Goal: Feedback & Contribution: Contribute content

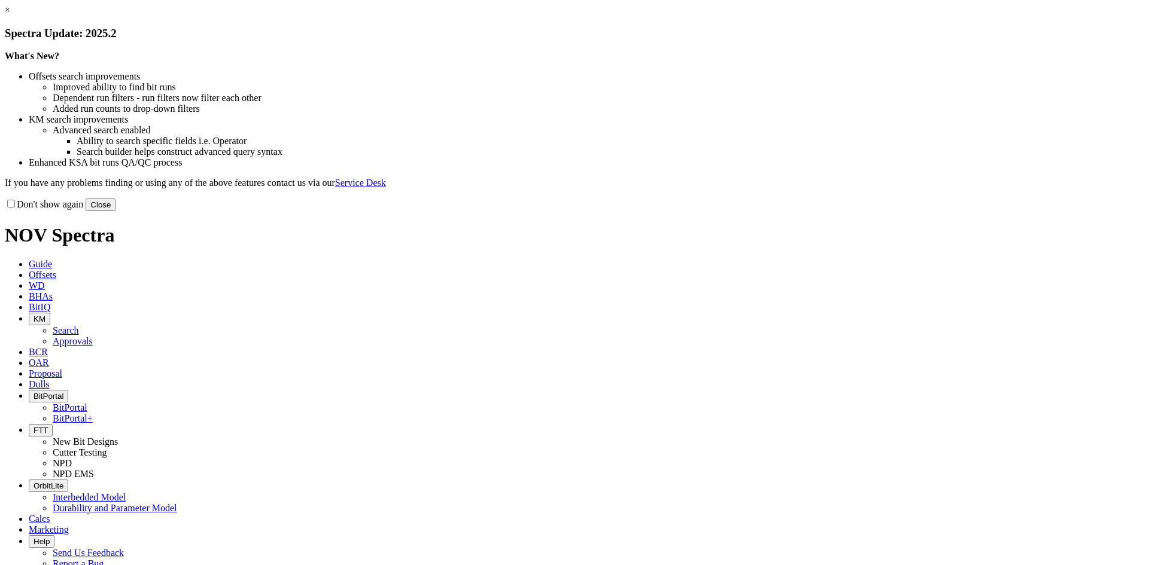
click at [821, 211] on div "Don't show again Close" at bounding box center [574, 204] width 1139 height 13
click at [115, 211] on button "Close" at bounding box center [101, 205] width 30 height 13
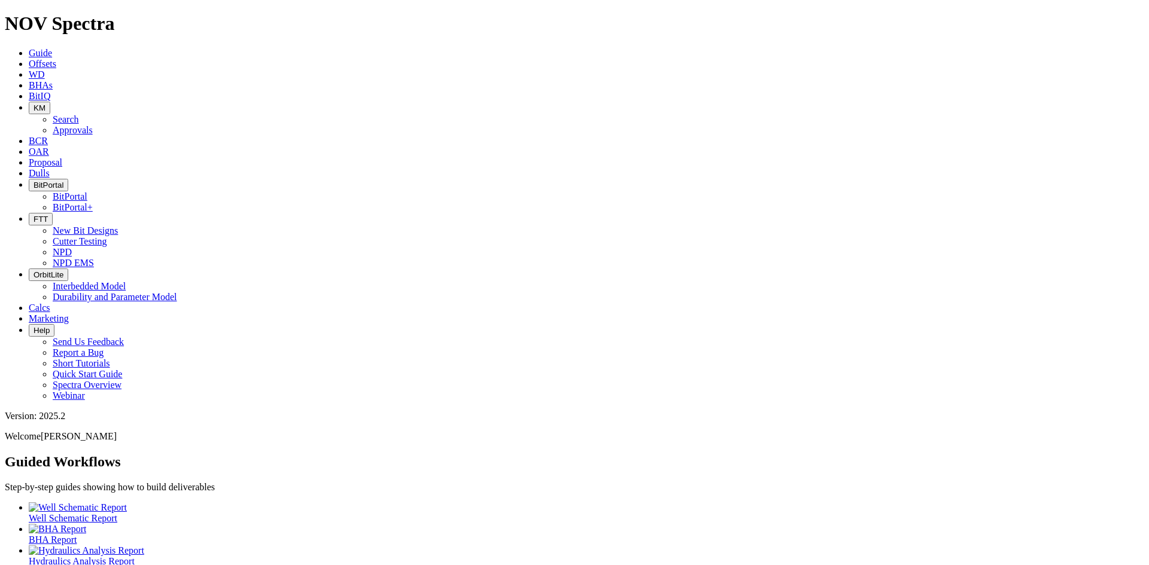
click at [33, 103] on icon "button" at bounding box center [33, 107] width 0 height 9
click at [79, 114] on link "Search" at bounding box center [66, 119] width 26 height 10
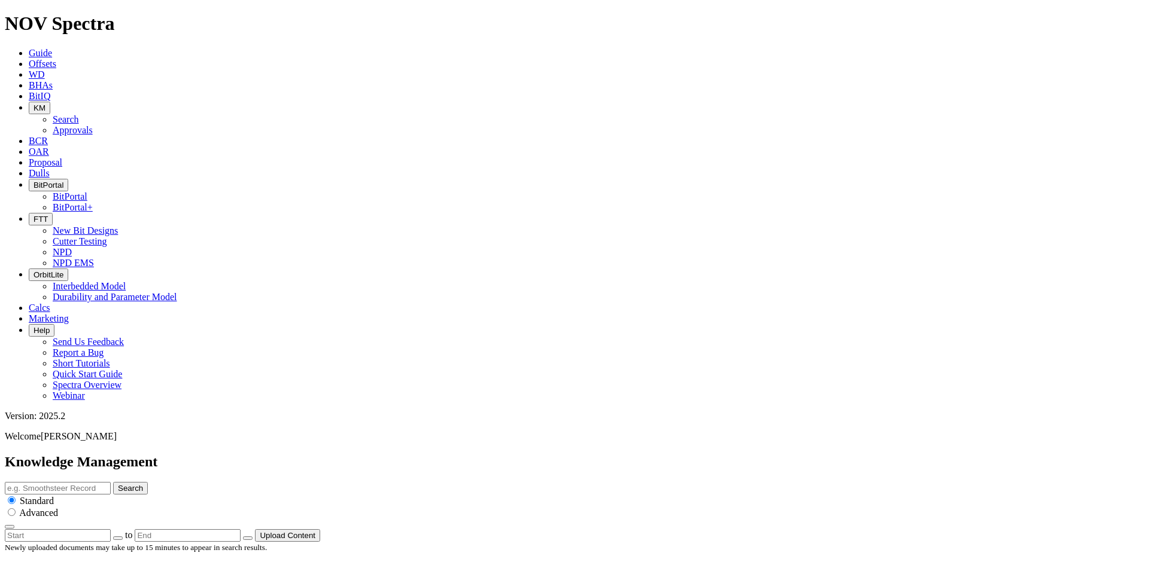
click at [111, 482] on input "text" at bounding box center [58, 488] width 106 height 13
type input "Drill Bit Design Information"
click at [113, 482] on button "Search" at bounding box center [130, 488] width 35 height 13
click at [50, 102] on button "KM" at bounding box center [40, 108] width 22 height 13
drag, startPoint x: 349, startPoint y: 41, endPoint x: 353, endPoint y: 1, distance: 40.3
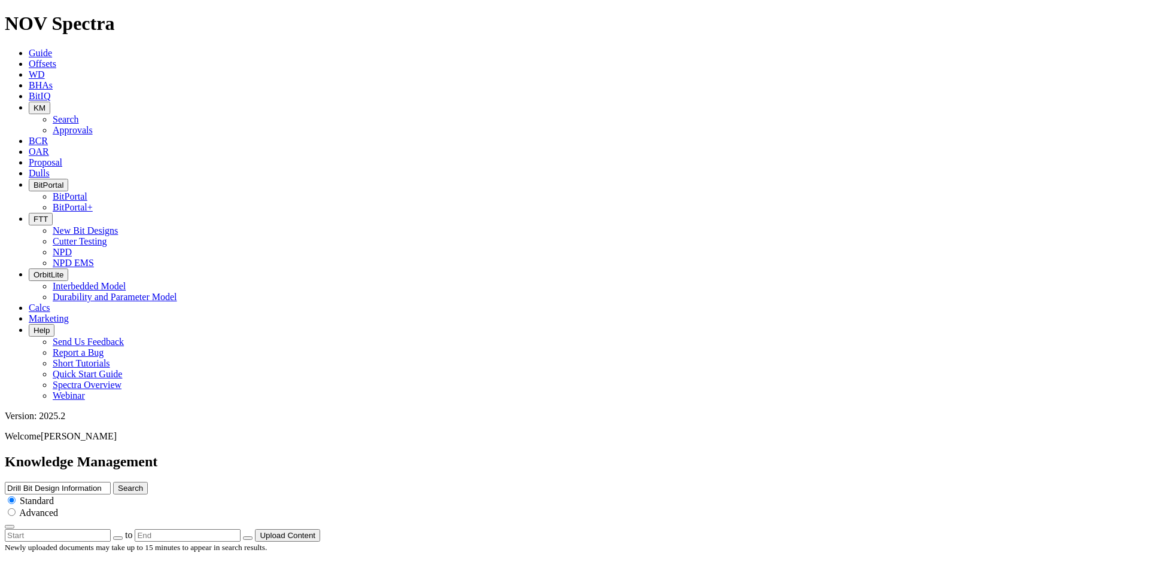
click at [79, 114] on link "Search" at bounding box center [66, 119] width 26 height 10
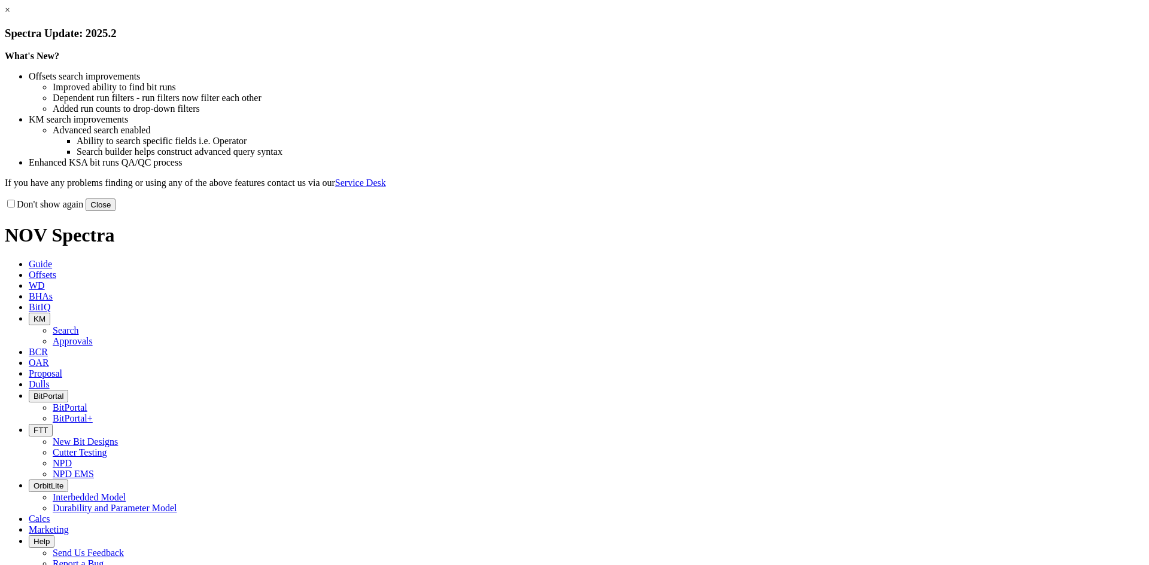
click at [115, 211] on button "Close" at bounding box center [101, 205] width 30 height 13
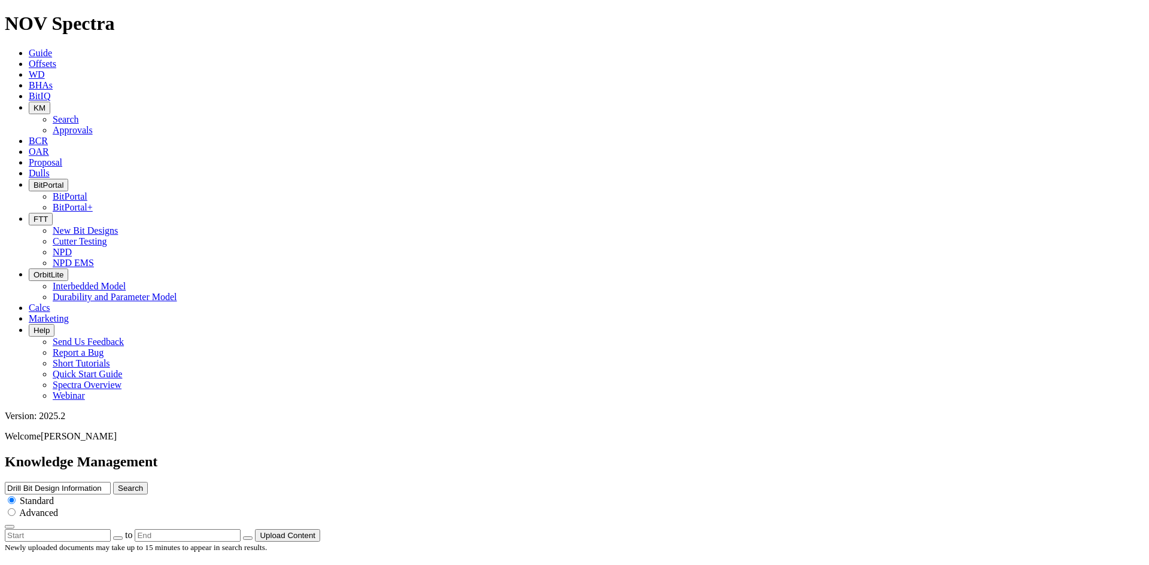
click at [111, 482] on input "Drill Bit Design Information" at bounding box center [58, 488] width 106 height 13
drag, startPoint x: 659, startPoint y: 70, endPoint x: 460, endPoint y: 58, distance: 199.0
click at [460, 454] on div "Knowledge Management Drill Bit Design Information Search Standard Advanced to U…" at bounding box center [574, 498] width 1139 height 88
type input "EagleEye"
click at [113, 482] on button "Search" at bounding box center [130, 488] width 35 height 13
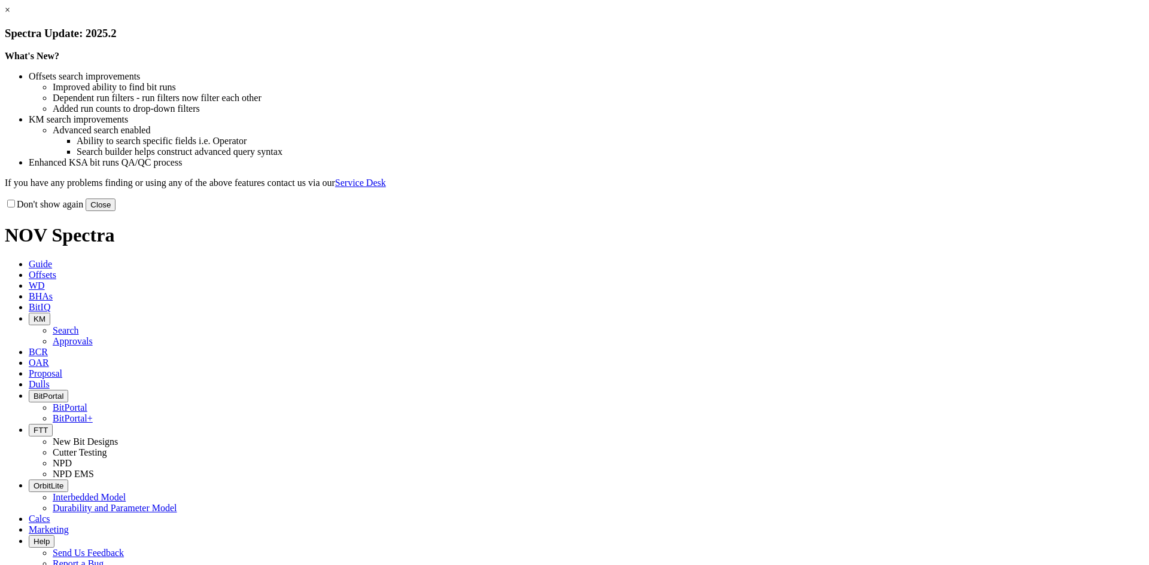
click at [115, 211] on button "Close" at bounding box center [101, 205] width 30 height 13
click at [834, 211] on div "Don't show again Close" at bounding box center [574, 204] width 1139 height 13
click at [115, 211] on button "Close" at bounding box center [101, 205] width 30 height 13
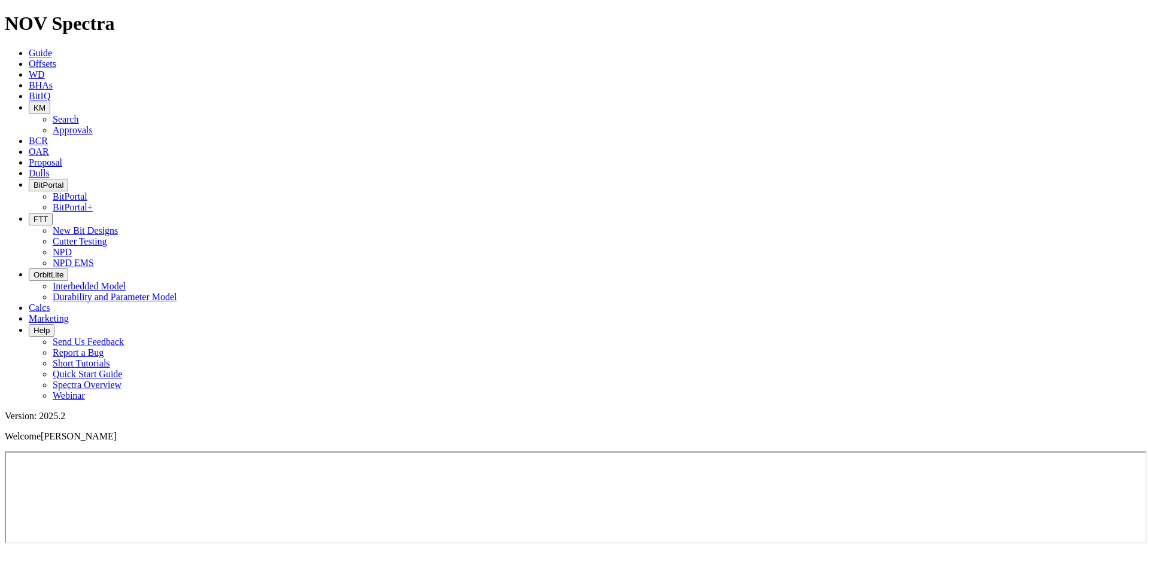
click at [63, 181] on span "BitPortal" at bounding box center [48, 185] width 30 height 9
click at [87, 191] on link "BitPortal" at bounding box center [70, 196] width 35 height 10
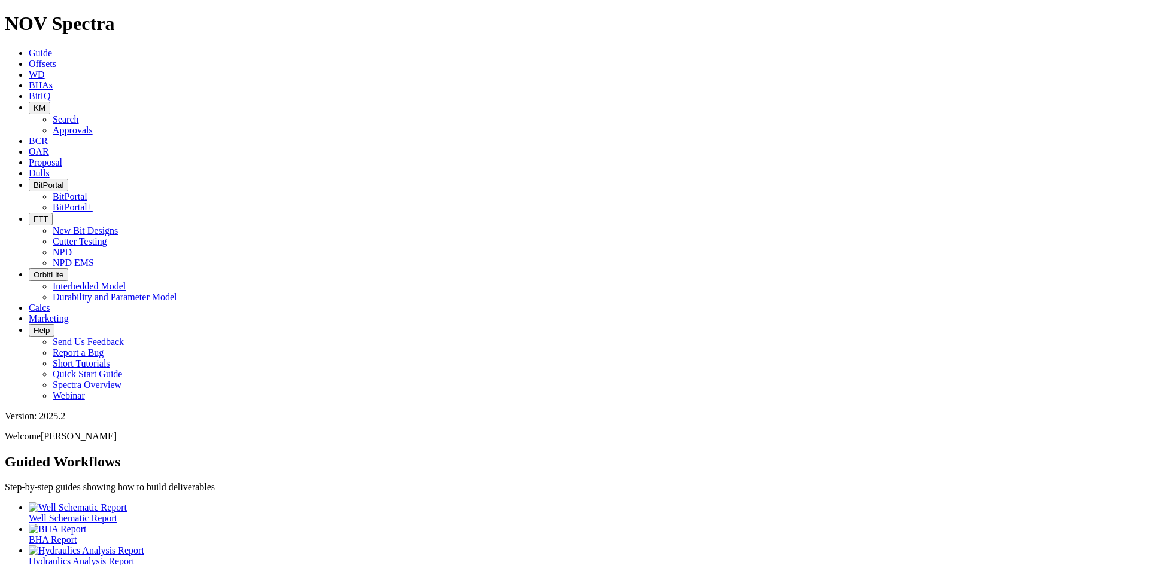
click at [63, 181] on span "BitPortal" at bounding box center [48, 185] width 30 height 9
click at [87, 191] on link "BitPortal" at bounding box center [70, 196] width 35 height 10
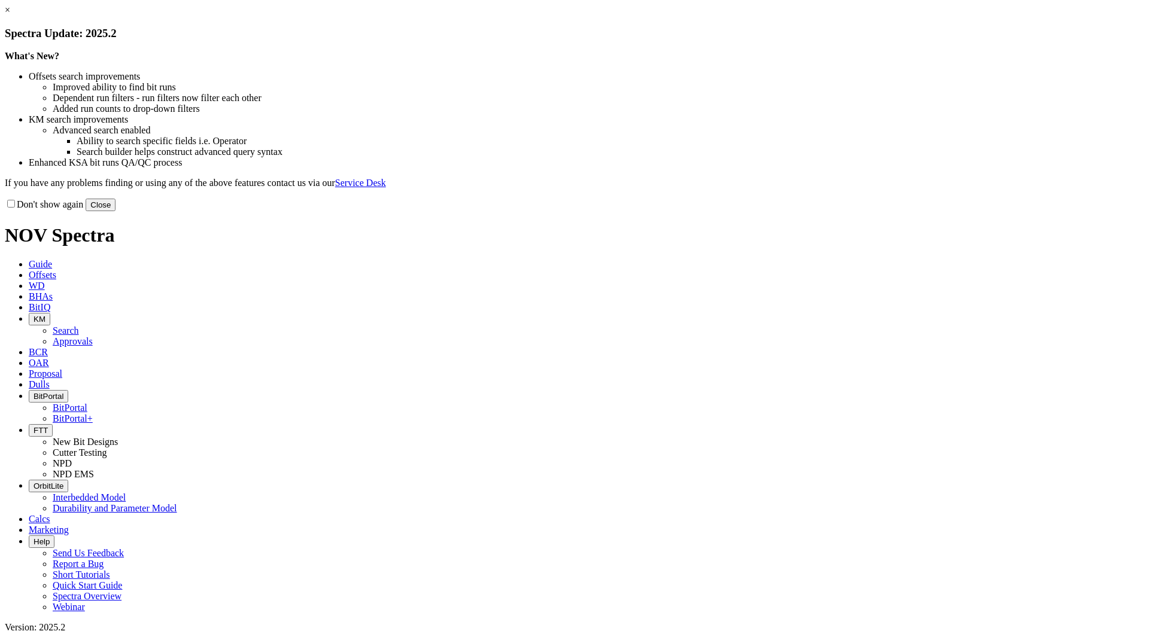
drag, startPoint x: 827, startPoint y: 331, endPoint x: 785, endPoint y: 303, distance: 49.9
click at [115, 211] on button "Close" at bounding box center [101, 205] width 30 height 13
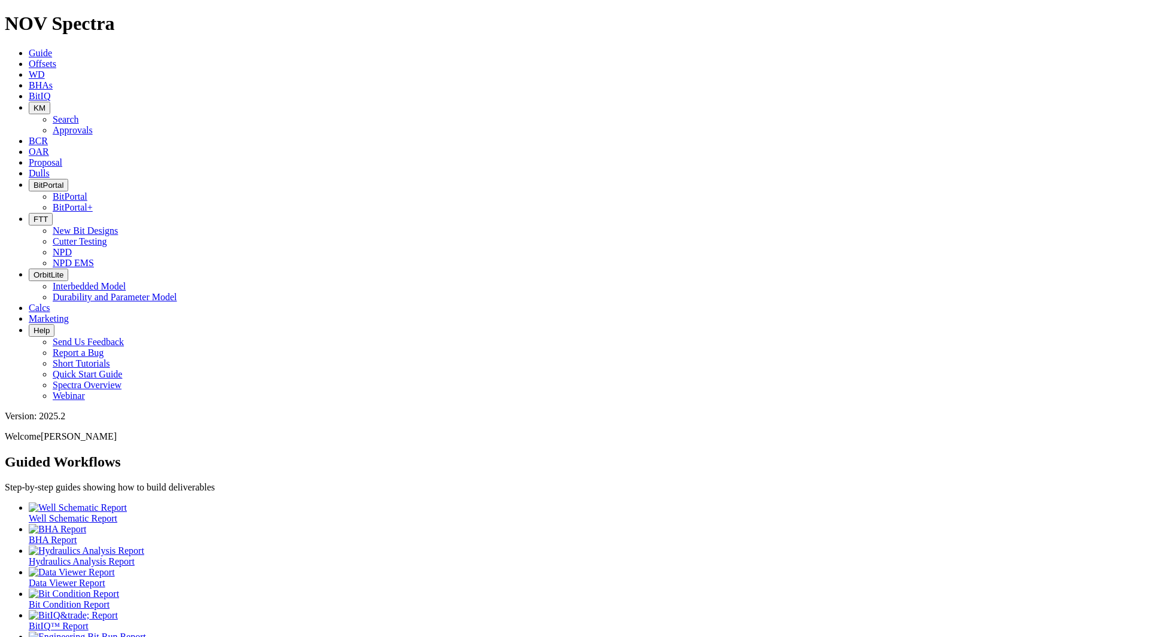
click at [50, 102] on button "KM" at bounding box center [40, 108] width 22 height 13
click at [79, 114] on link "Search" at bounding box center [66, 119] width 26 height 10
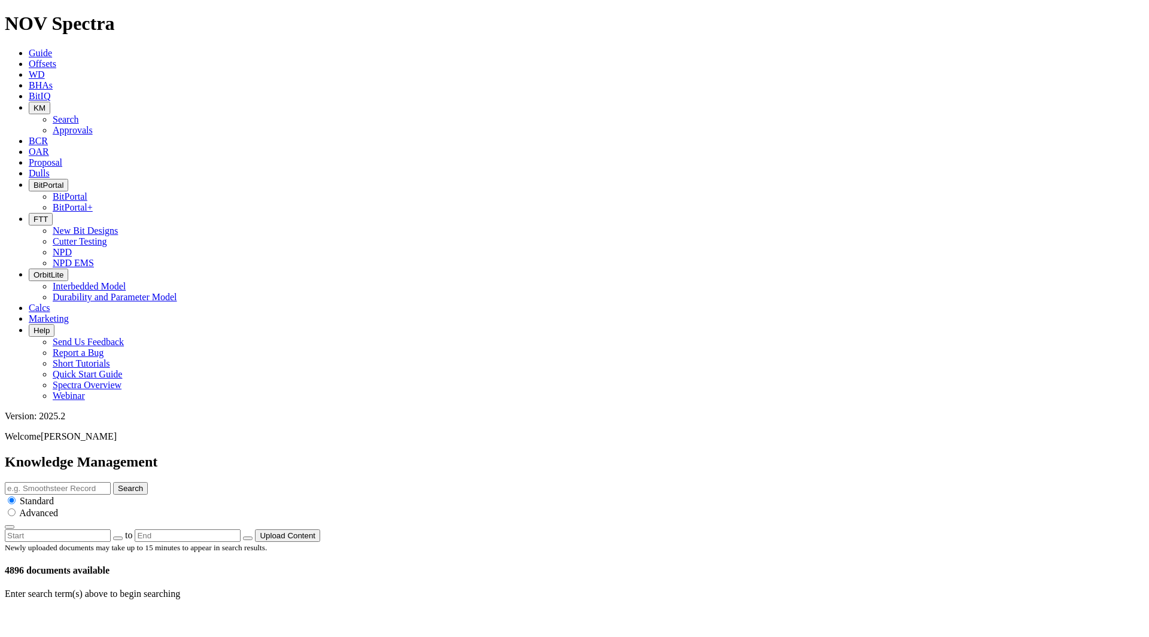
click at [111, 482] on input "text" at bounding box center [58, 488] width 106 height 13
type input "Wingblade"
click at [113, 482] on button "Search" at bounding box center [130, 488] width 35 height 13
click at [320, 529] on button "Upload Content" at bounding box center [287, 535] width 65 height 13
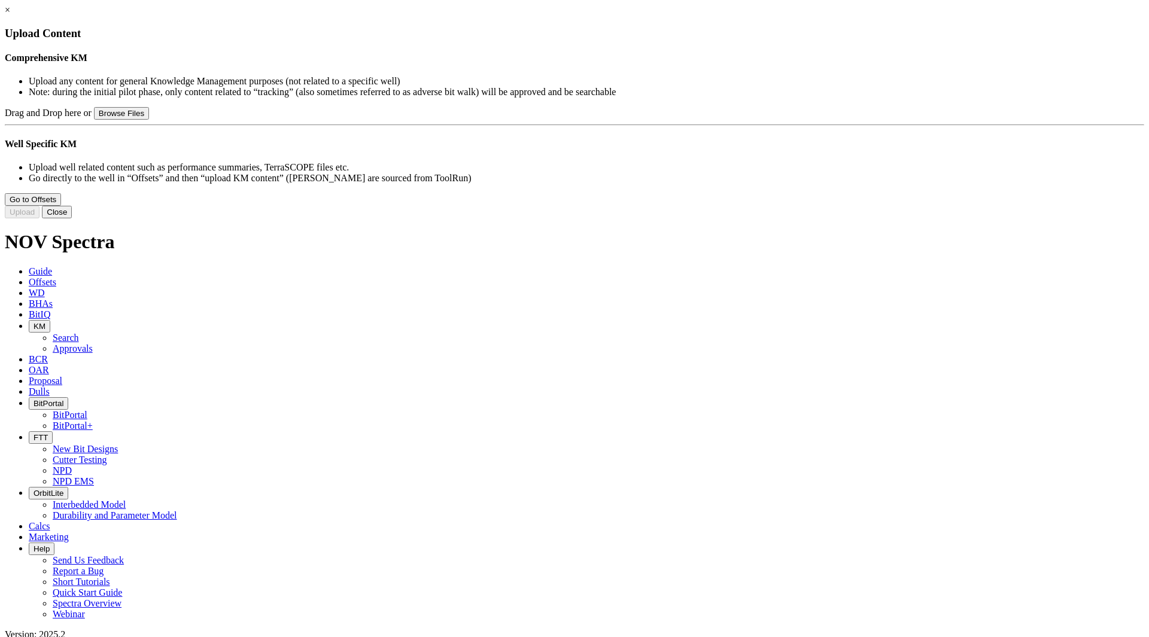
type input "First Run Evolve 43 Wing Blade.pptx"
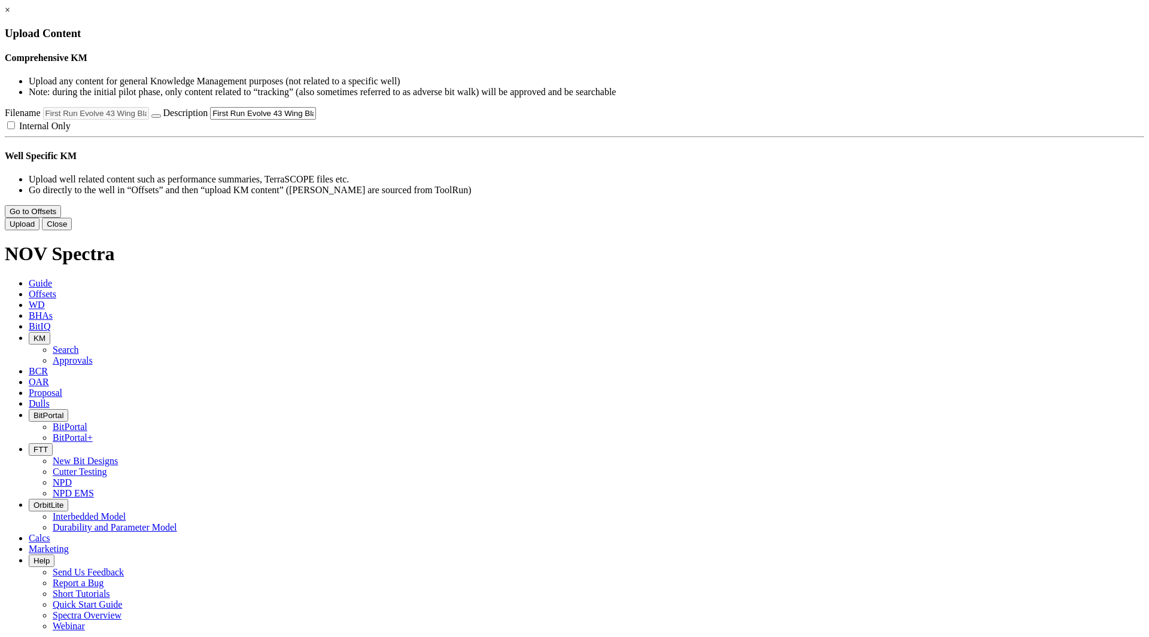
click at [71, 131] on span "Internal Only" at bounding box center [44, 126] width 51 height 10
click at [15, 129] on input "Internal Only" at bounding box center [11, 125] width 8 height 8
checkbox input "true"
click at [316, 120] on input "First Run Evolve 43 Wing Blade.pptx" at bounding box center [263, 113] width 106 height 13
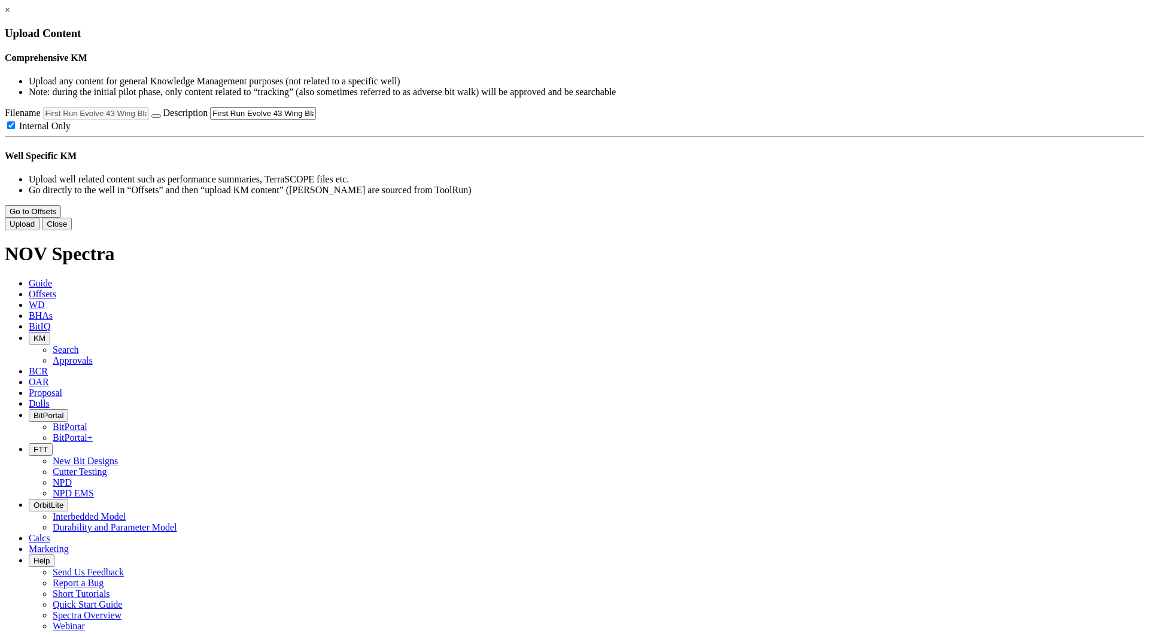
scroll to position [0, 17]
drag, startPoint x: 607, startPoint y: 181, endPoint x: 773, endPoint y: 185, distance: 166.4
click at [773, 132] on div "Drag and Drop here or Browse Files Filename First Run Evolve 43 Wing Blade.pptx…" at bounding box center [574, 119] width 1139 height 25
click at [316, 120] on input "First Run Evolve 43 Wing Blade.pptx" at bounding box center [263, 113] width 106 height 13
click at [39, 230] on button "Upload" at bounding box center [22, 224] width 35 height 13
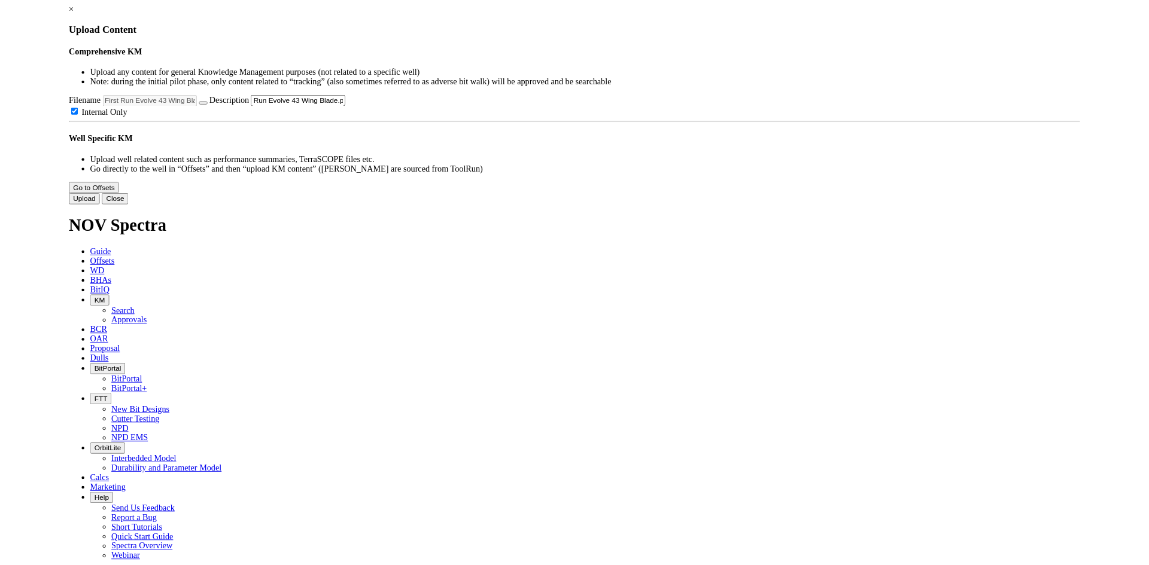
scroll to position [0, 0]
